Goal: Transaction & Acquisition: Purchase product/service

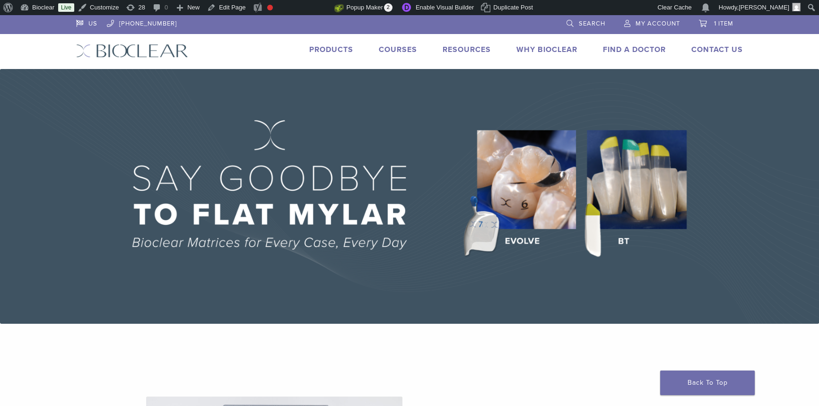
click at [330, 51] on link "Products" at bounding box center [331, 49] width 44 height 9
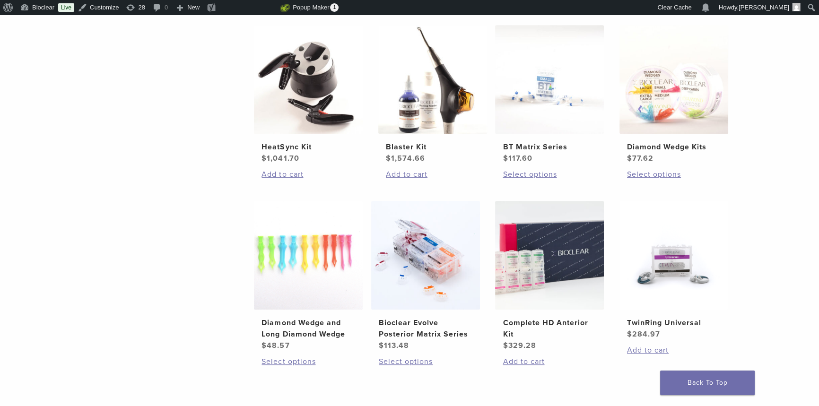
scroll to position [559, 0]
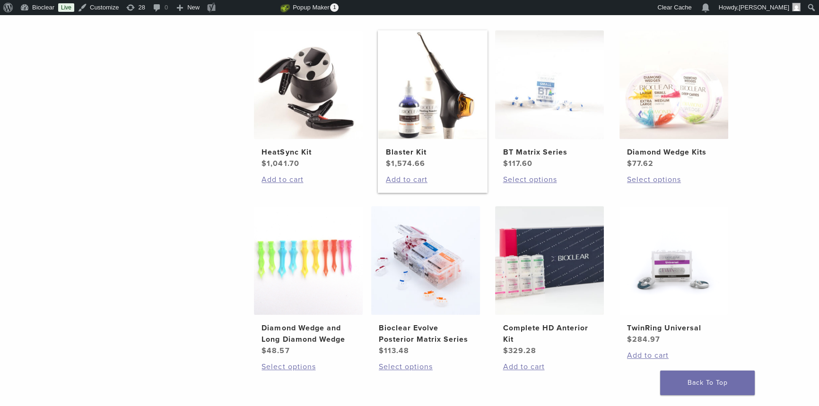
click at [434, 150] on h2 "Blaster Kit" at bounding box center [433, 152] width 94 height 11
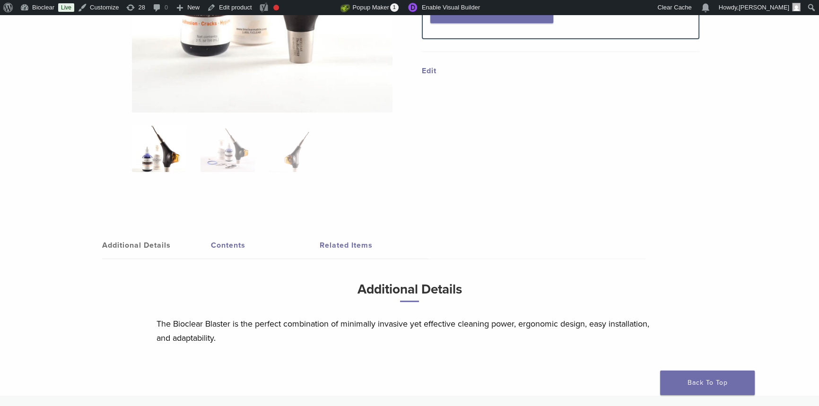
click at [232, 241] on link "Contents" at bounding box center [265, 245] width 109 height 26
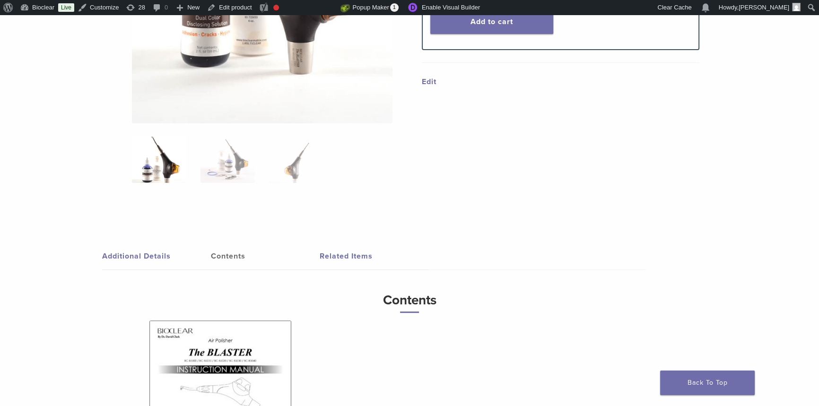
click at [345, 256] on link "Related Items" at bounding box center [374, 256] width 109 height 26
